Goal: Task Accomplishment & Management: Use online tool/utility

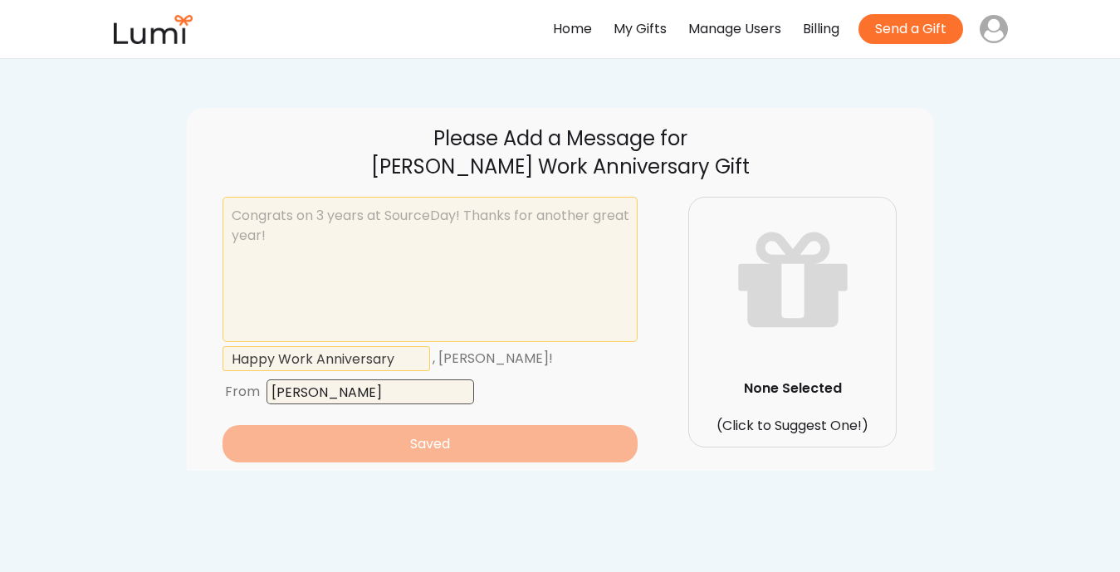
drag, startPoint x: 417, startPoint y: 394, endPoint x: 236, endPoint y: 394, distance: 181.0
click at [236, 394] on div "From" at bounding box center [429, 391] width 415 height 33
type input "[PERSON_NAME]"
click at [324, 256] on textarea at bounding box center [429, 269] width 415 height 145
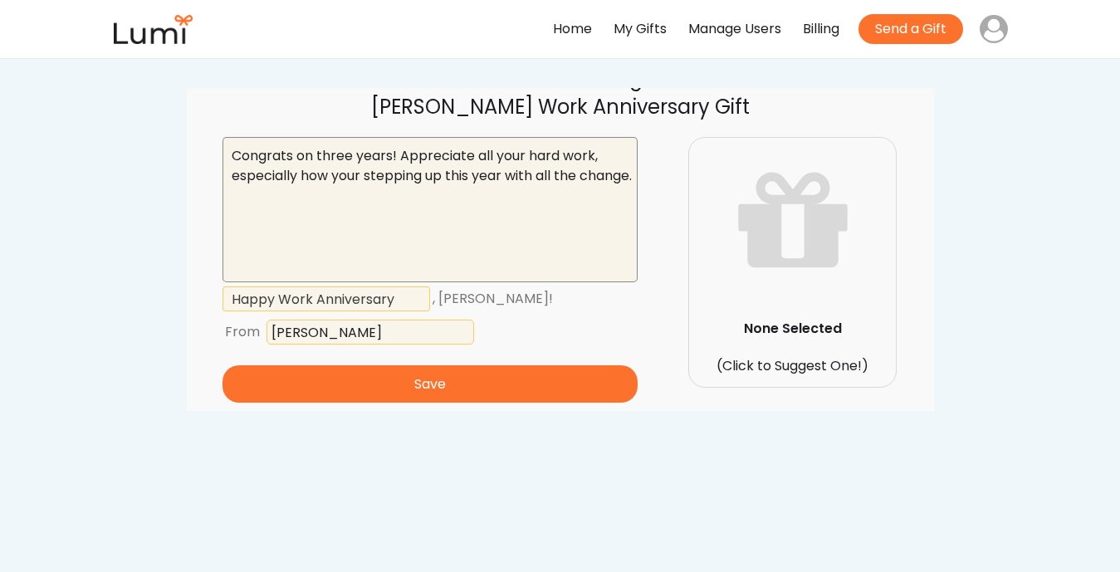
scroll to position [62, 0]
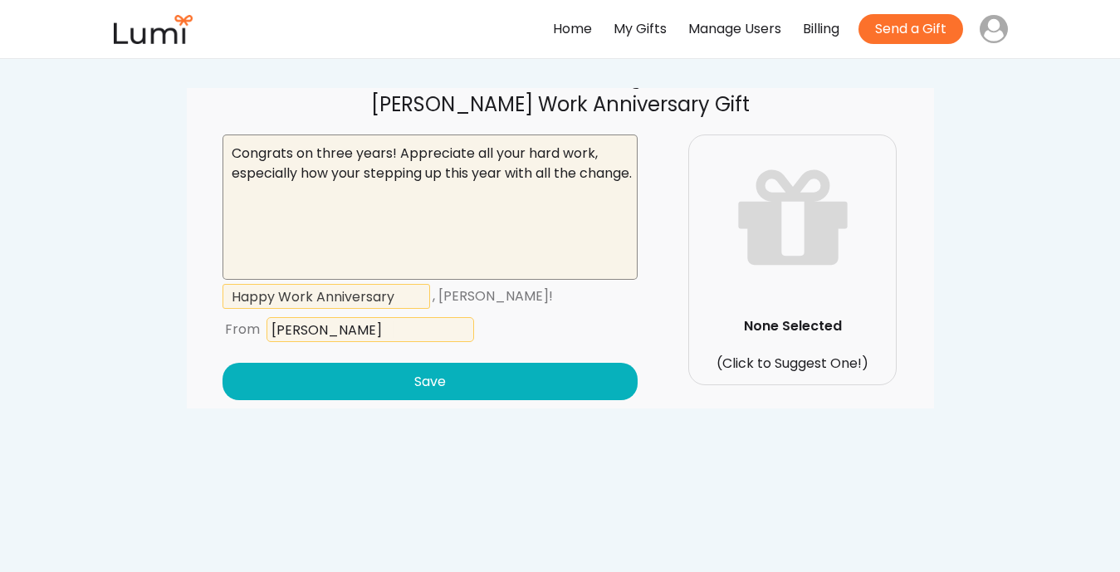
type textarea "Congrats on three years! Appreciate all your hard work, especially how your ste…"
click at [444, 387] on button "Save" at bounding box center [429, 381] width 415 height 37
